Goal: Task Accomplishment & Management: Manage account settings

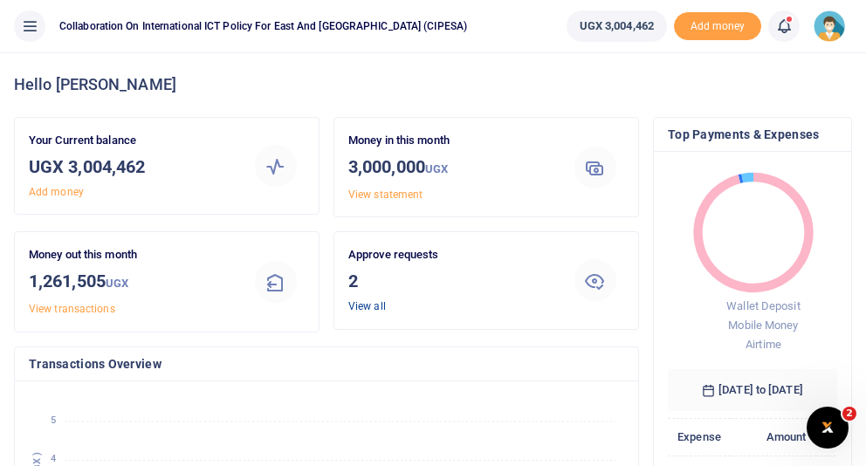
scroll to position [0, 1]
click at [367, 306] on link "View all" at bounding box center [367, 306] width 38 height 12
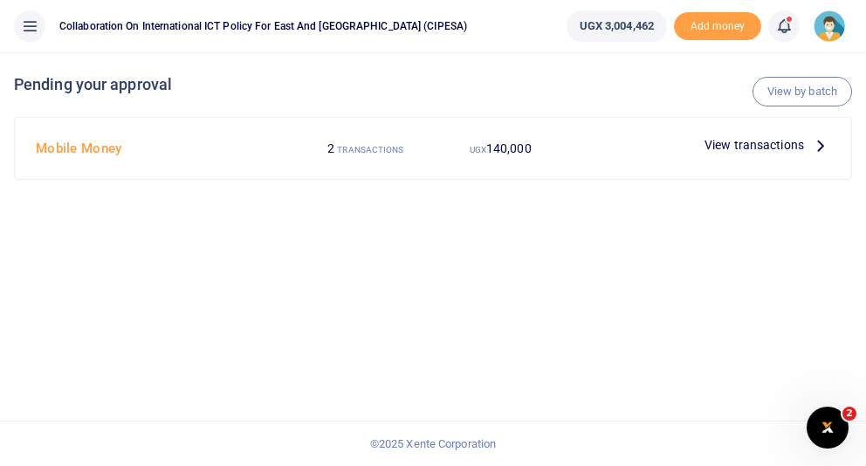
click at [756, 147] on span "View transactions" at bounding box center [754, 144] width 100 height 19
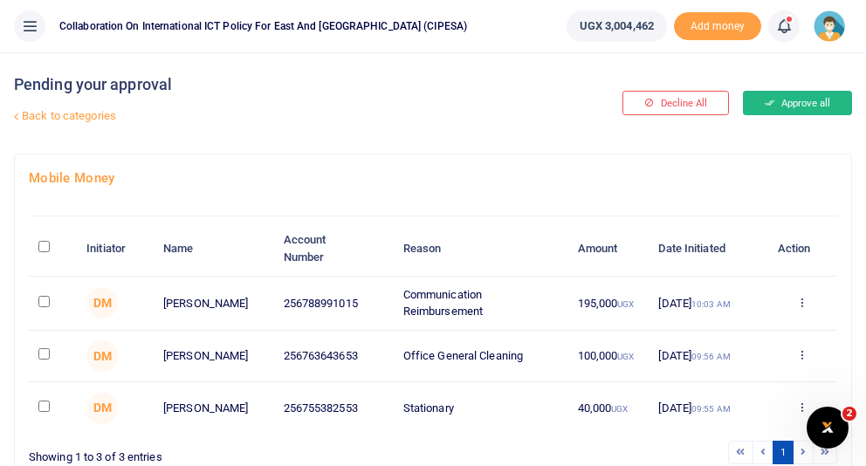
click at [802, 106] on button "Approve all" at bounding box center [797, 103] width 109 height 24
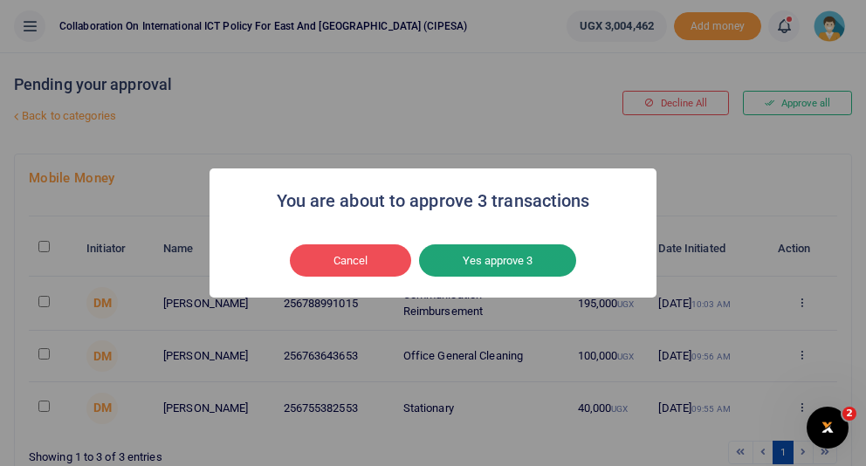
click at [519, 262] on button "Yes approve 3" at bounding box center [497, 260] width 157 height 33
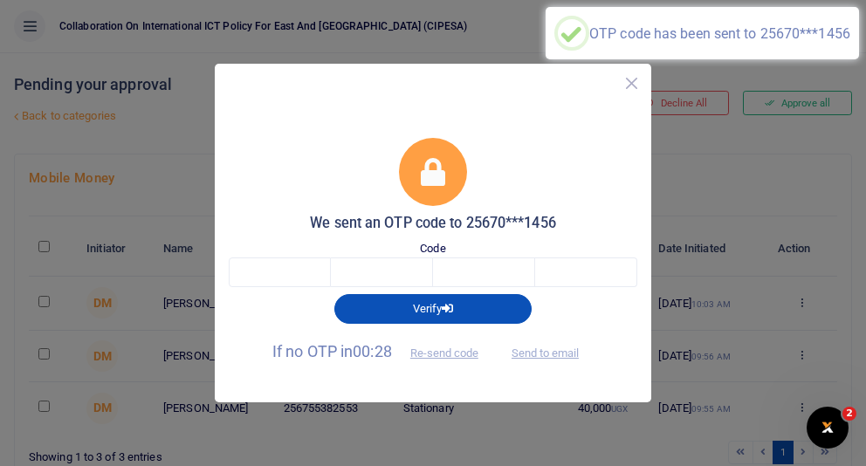
click at [634, 86] on button "Close" at bounding box center [631, 83] width 25 height 25
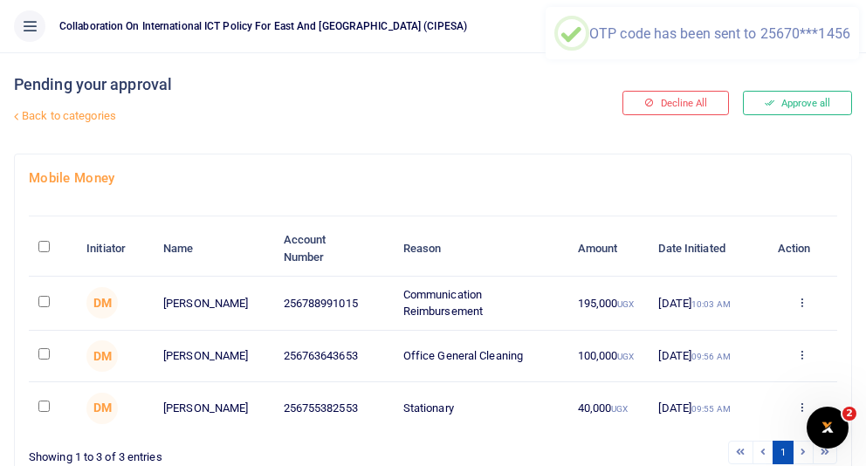
click at [40, 250] on input "\a \a : activate to sort column descending" at bounding box center [43, 246] width 11 height 11
checkbox input "true"
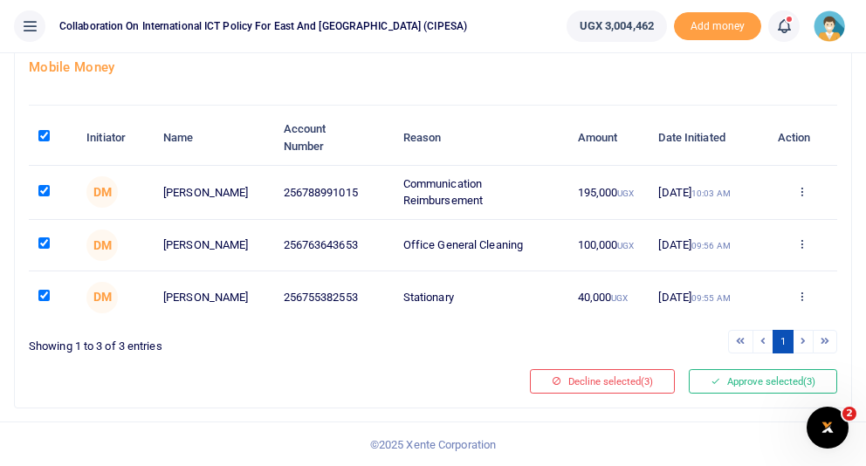
scroll to position [115, 0]
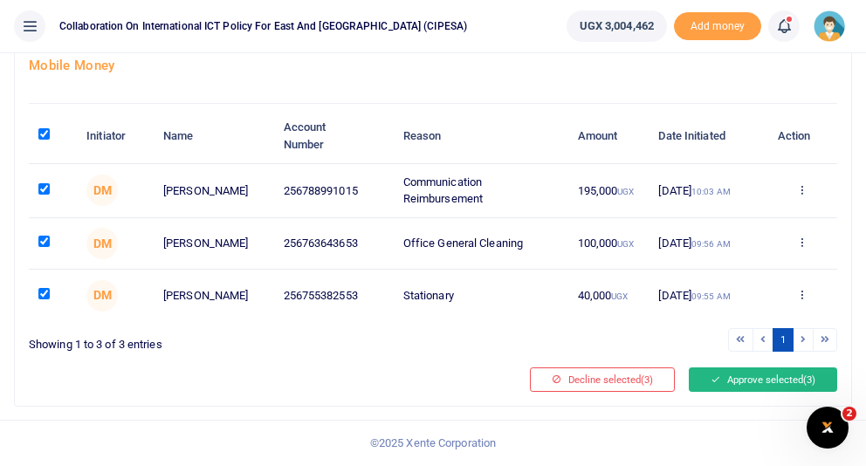
click at [760, 386] on button "Approve selected (3)" at bounding box center [763, 379] width 148 height 24
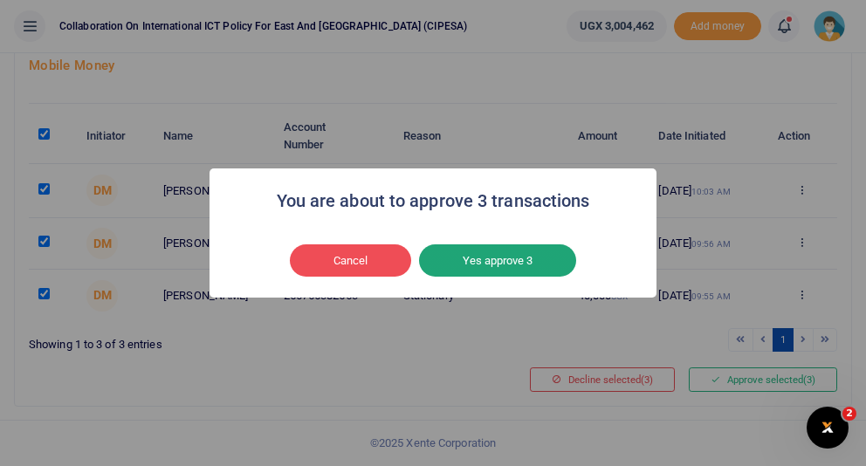
click at [490, 258] on button "Yes approve 3" at bounding box center [497, 260] width 157 height 33
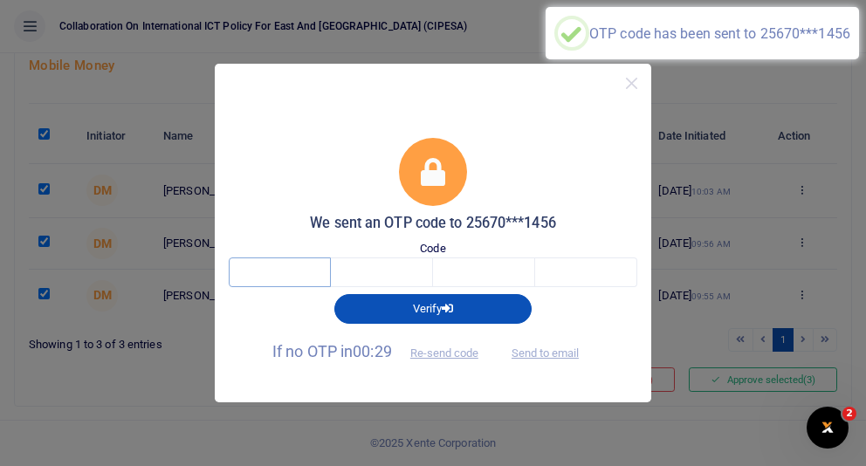
click at [267, 271] on input "text" at bounding box center [280, 272] width 102 height 30
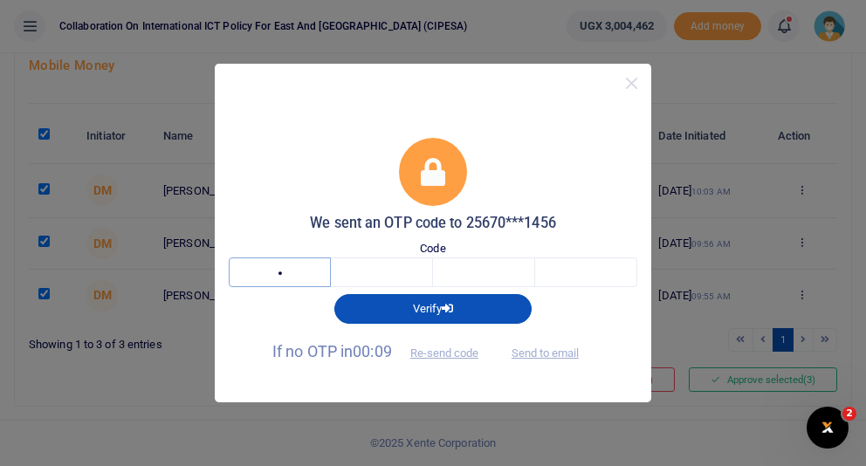
type input "1"
type input "9"
type input "0"
click at [289, 269] on input "1" at bounding box center [280, 272] width 102 height 30
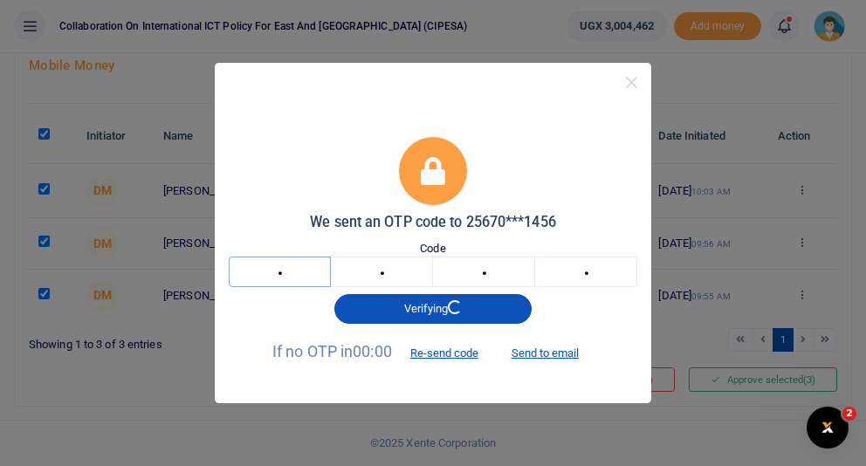
type input "7"
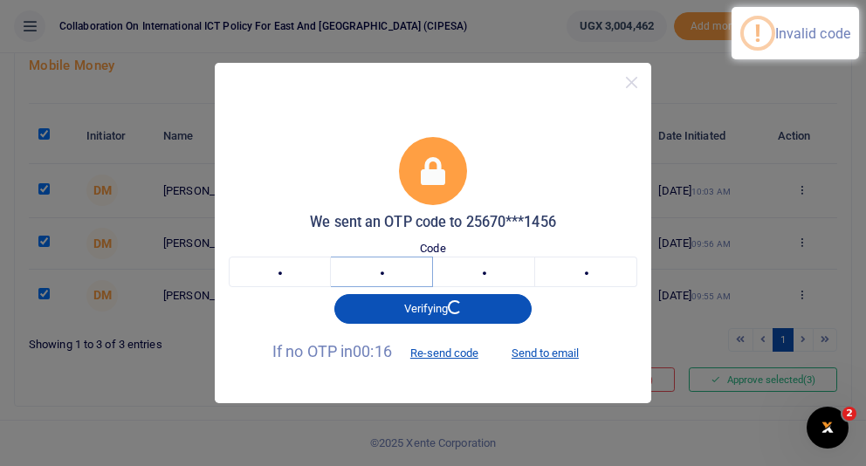
type input "5"
type input "3"
